Goal: Transaction & Acquisition: Purchase product/service

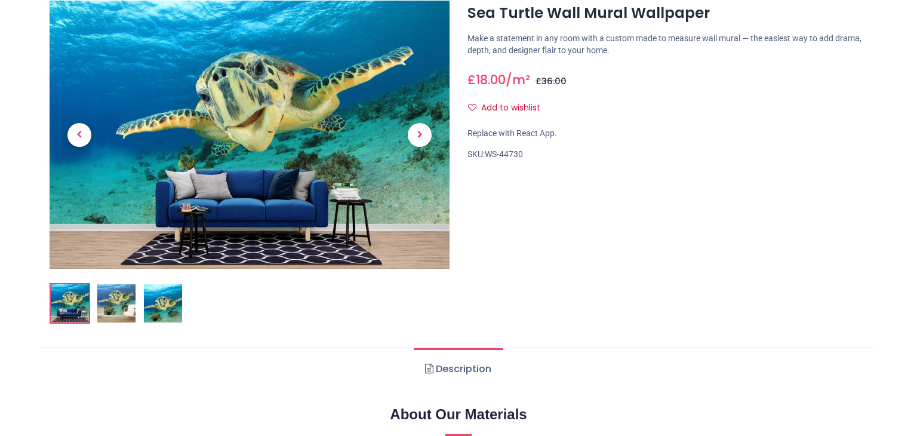
scroll to position [140, 0]
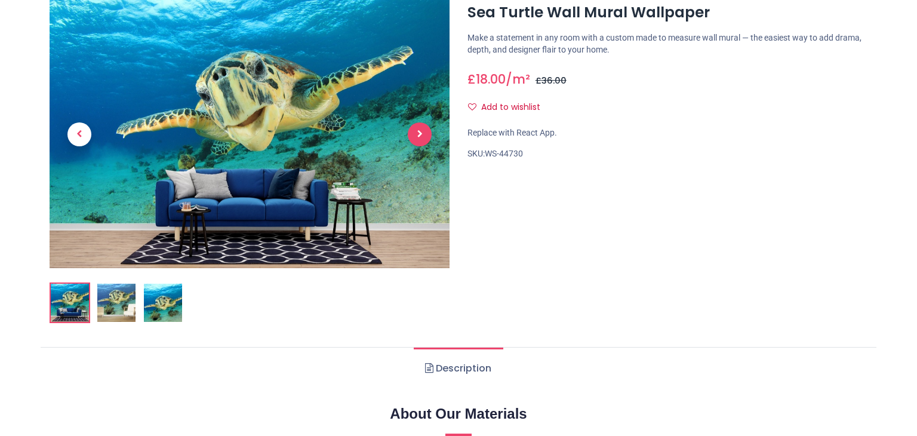
click at [416, 140] on link at bounding box center [420, 134] width 60 height 188
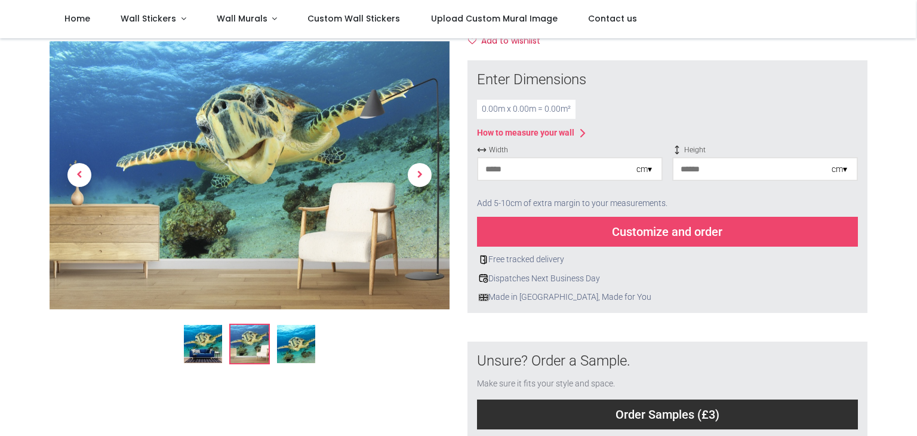
click at [295, 91] on div at bounding box center [250, 175] width 400 height 268
click at [298, 325] on img at bounding box center [296, 344] width 38 height 38
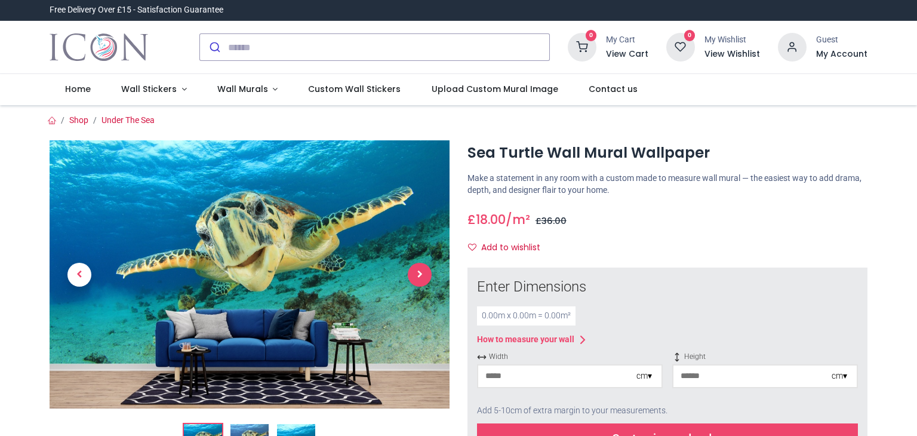
click at [417, 271] on span "Next" at bounding box center [420, 275] width 24 height 24
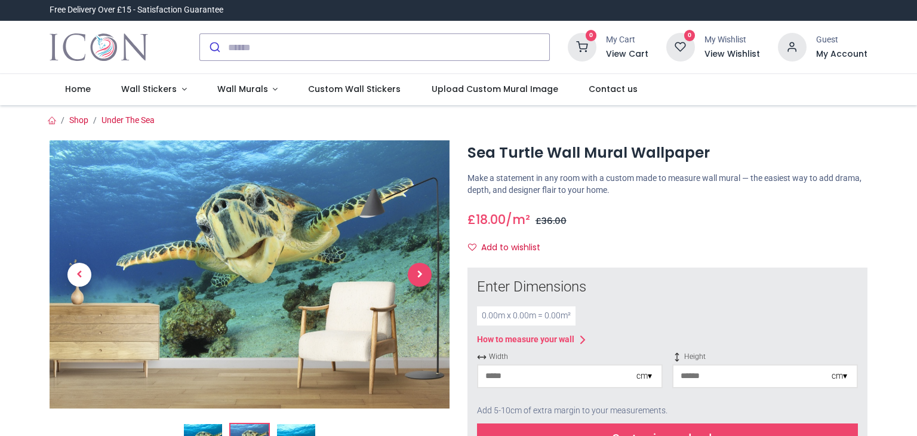
click at [417, 271] on span "Next" at bounding box center [420, 275] width 24 height 24
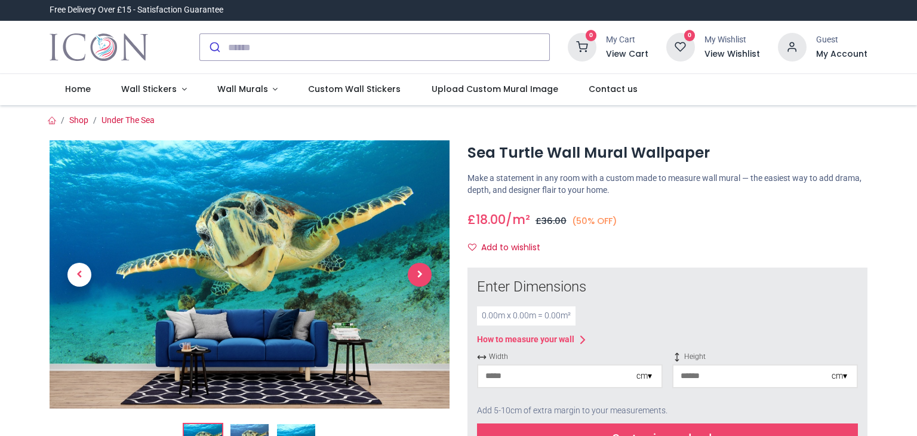
click at [419, 271] on span "Next" at bounding box center [420, 275] width 24 height 24
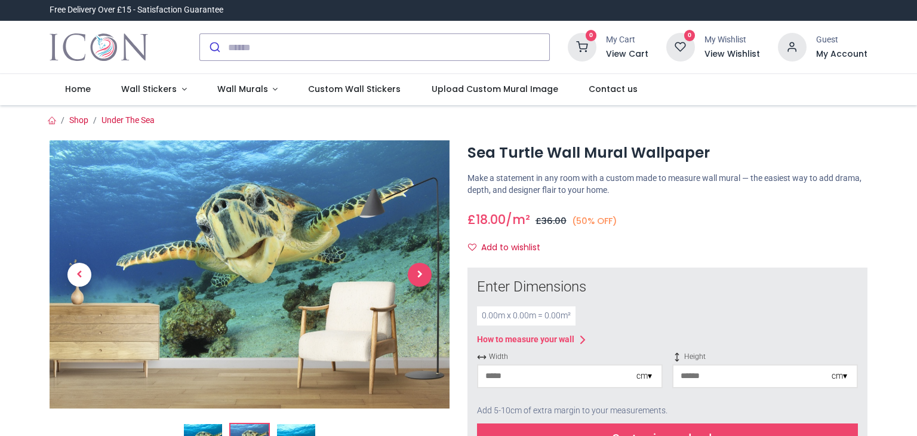
click at [419, 271] on span "Next" at bounding box center [420, 275] width 24 height 24
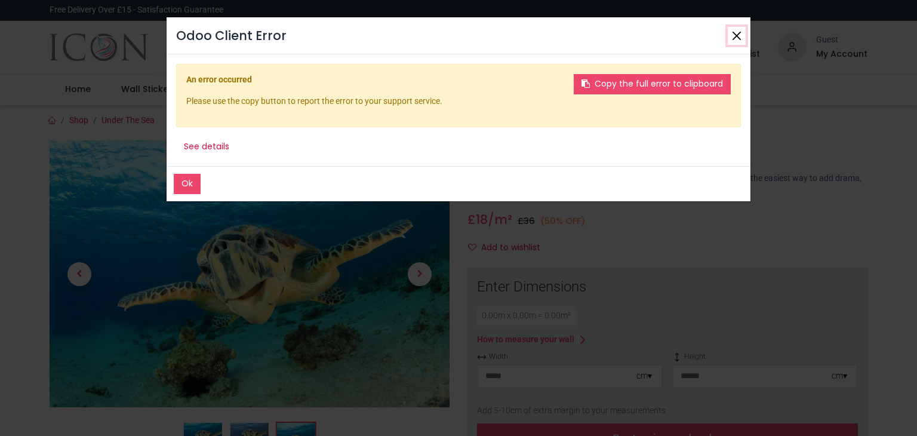
click at [741, 36] on button "Close" at bounding box center [737, 36] width 18 height 18
